Goal: Navigation & Orientation: Find specific page/section

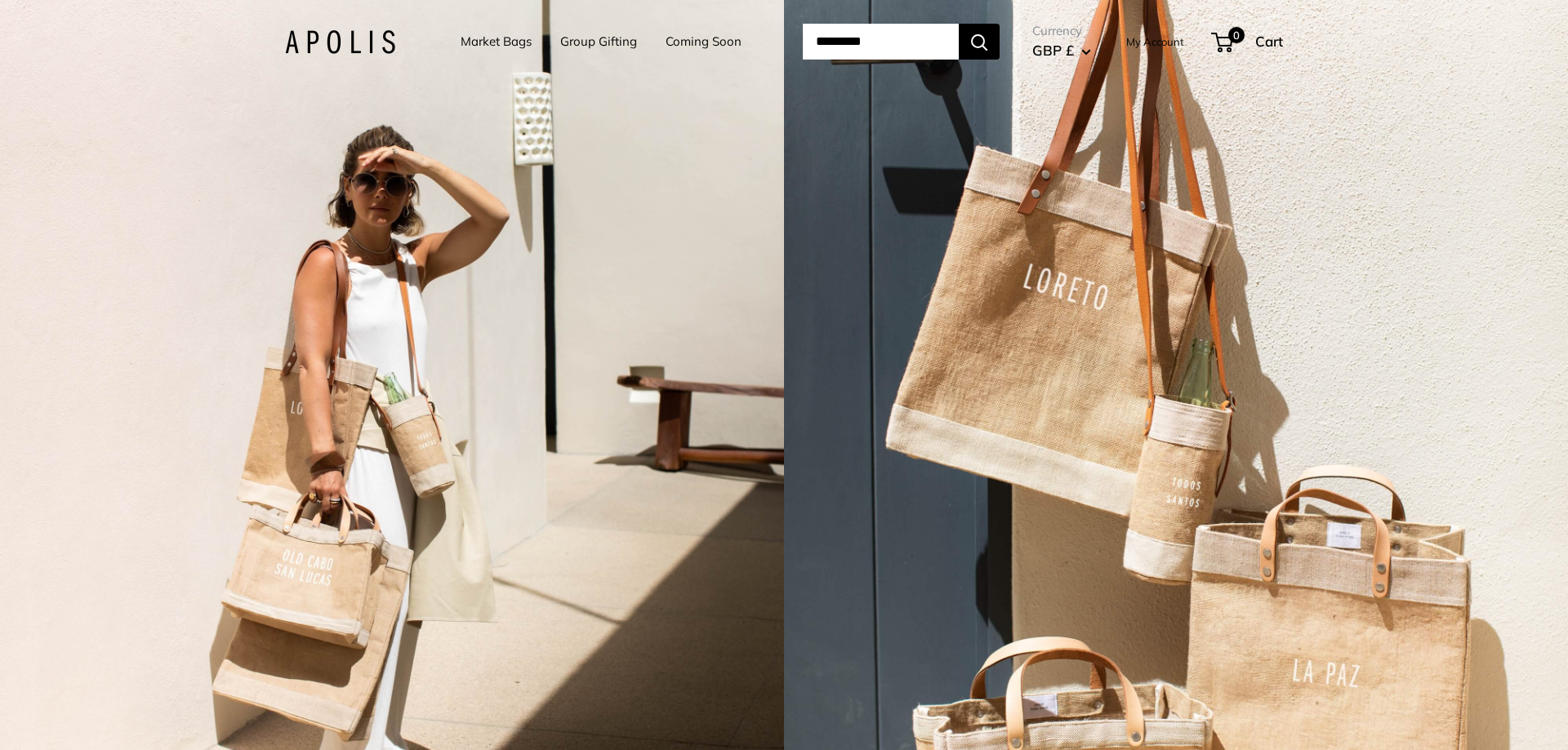
click at [460, 43] on link "Market Bags" at bounding box center [496, 42] width 71 height 23
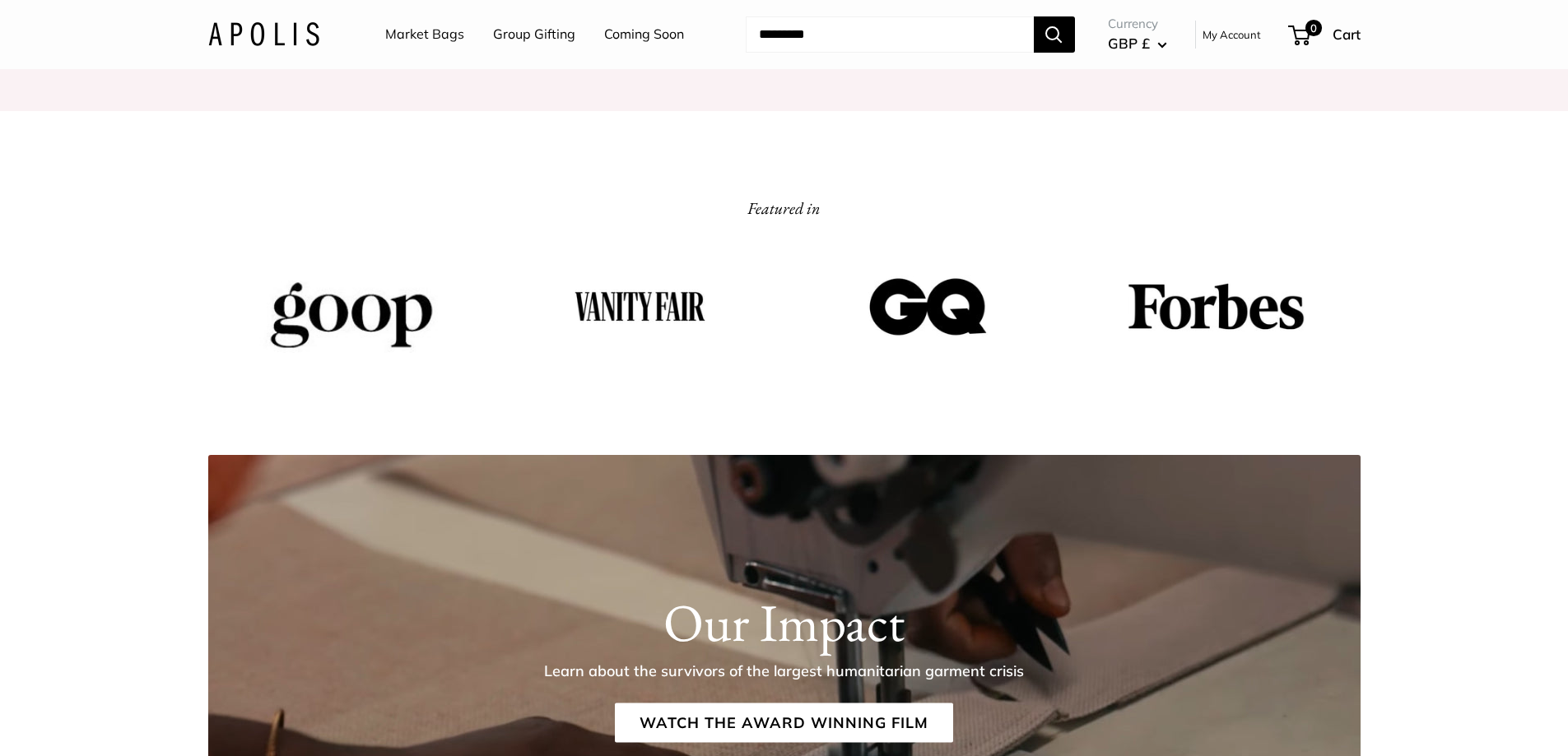
scroll to position [2551, 0]
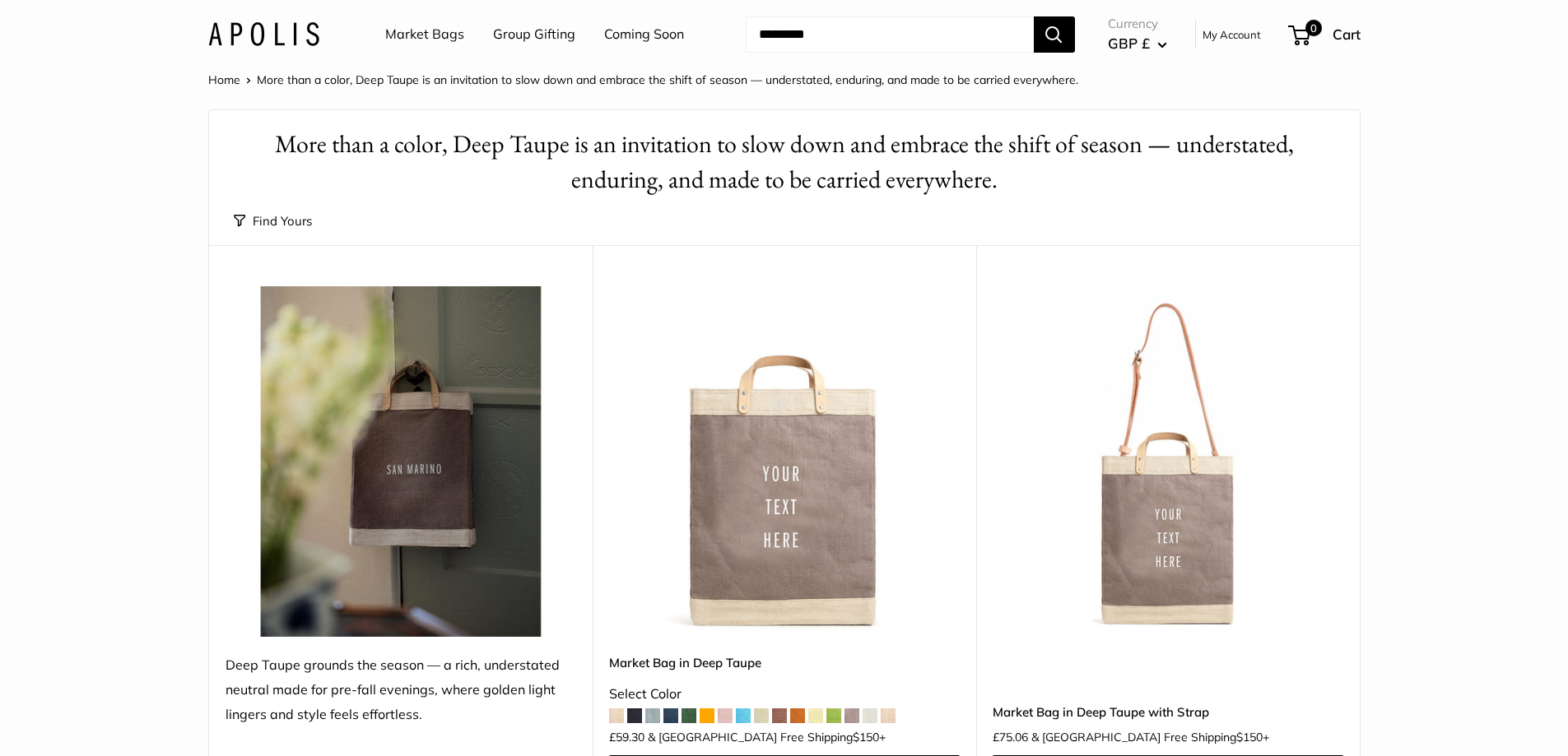
click at [657, 45] on link "Coming Soon" at bounding box center [644, 34] width 80 height 25
